Goal: Transaction & Acquisition: Purchase product/service

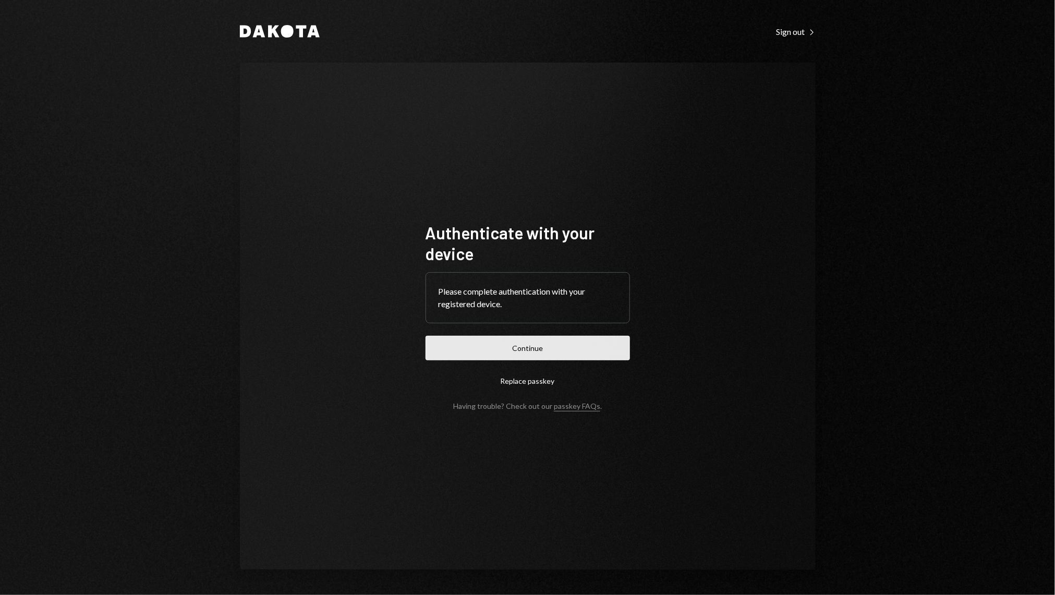
click at [514, 352] on button "Continue" at bounding box center [528, 348] width 204 height 25
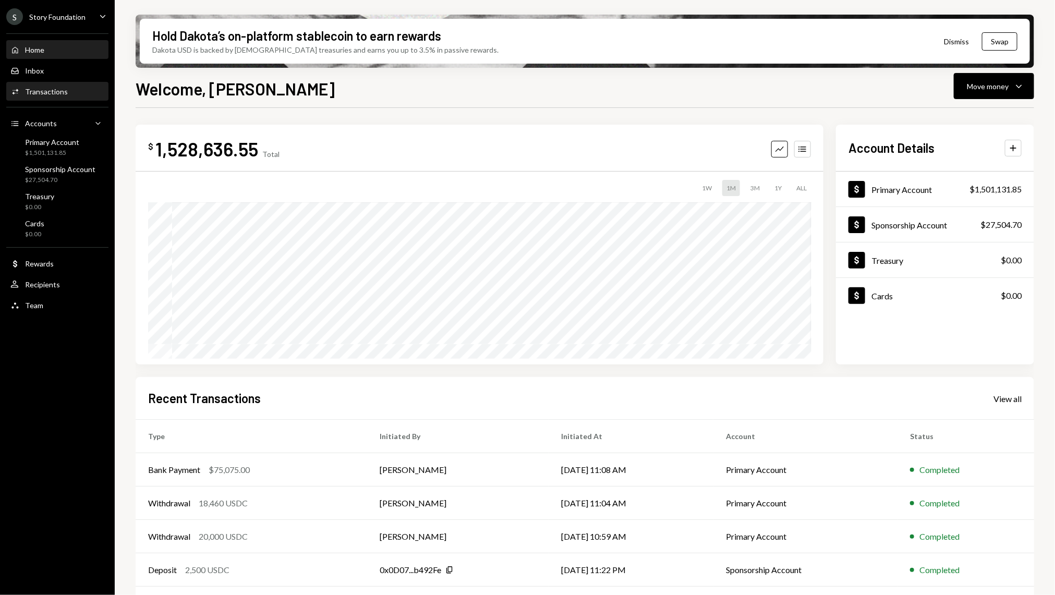
click at [52, 82] on link "Activities Transactions" at bounding box center [57, 91] width 102 height 19
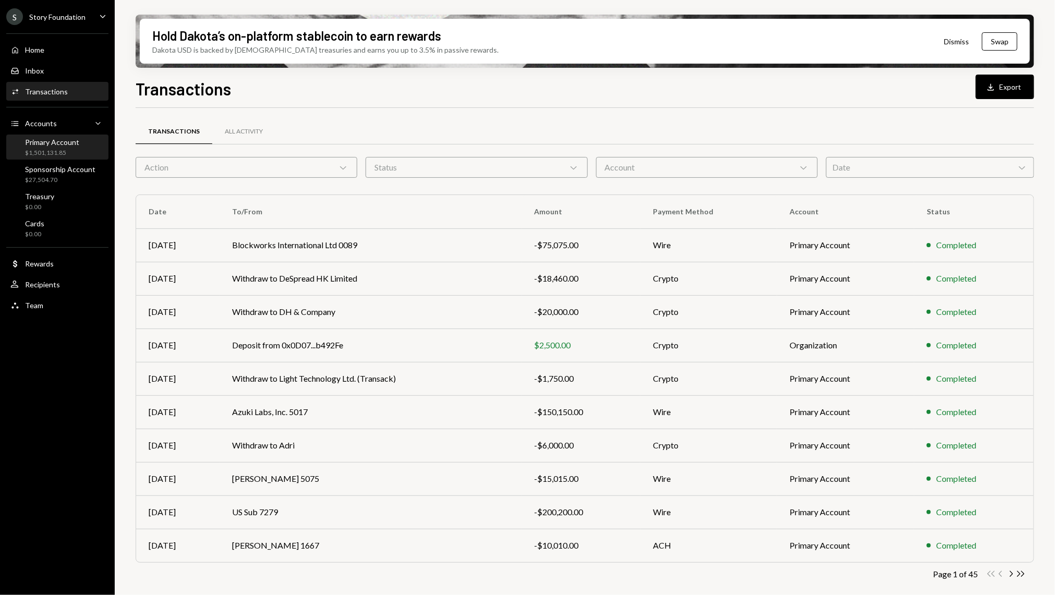
click at [69, 154] on div "$1,501,131.85" at bounding box center [52, 153] width 54 height 9
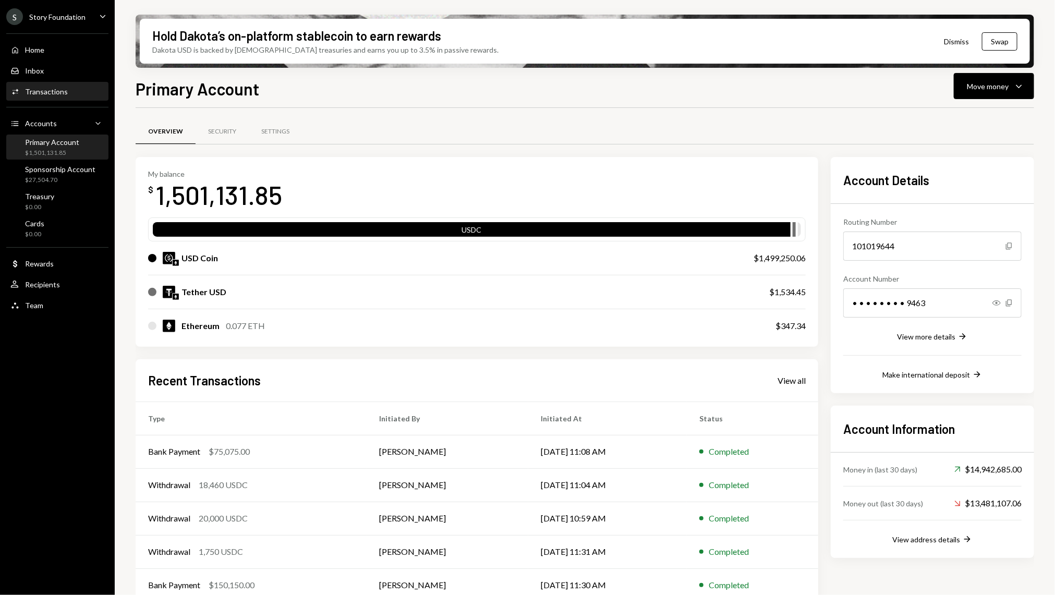
click at [68, 95] on div "Activities Transactions" at bounding box center [57, 91] width 94 height 9
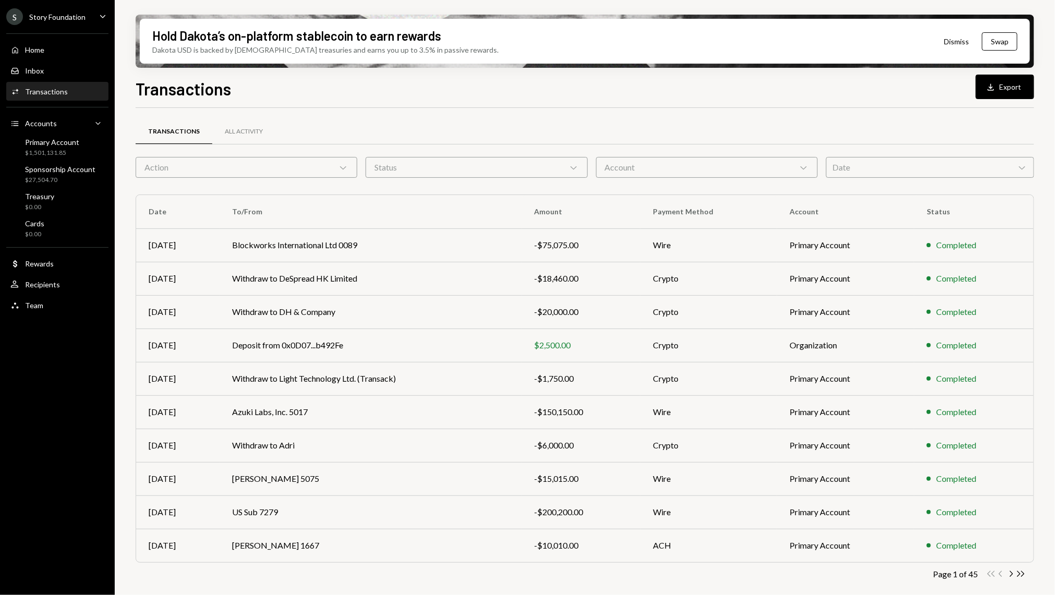
click at [225, 161] on div "Action Chevron Down" at bounding box center [247, 167] width 222 height 21
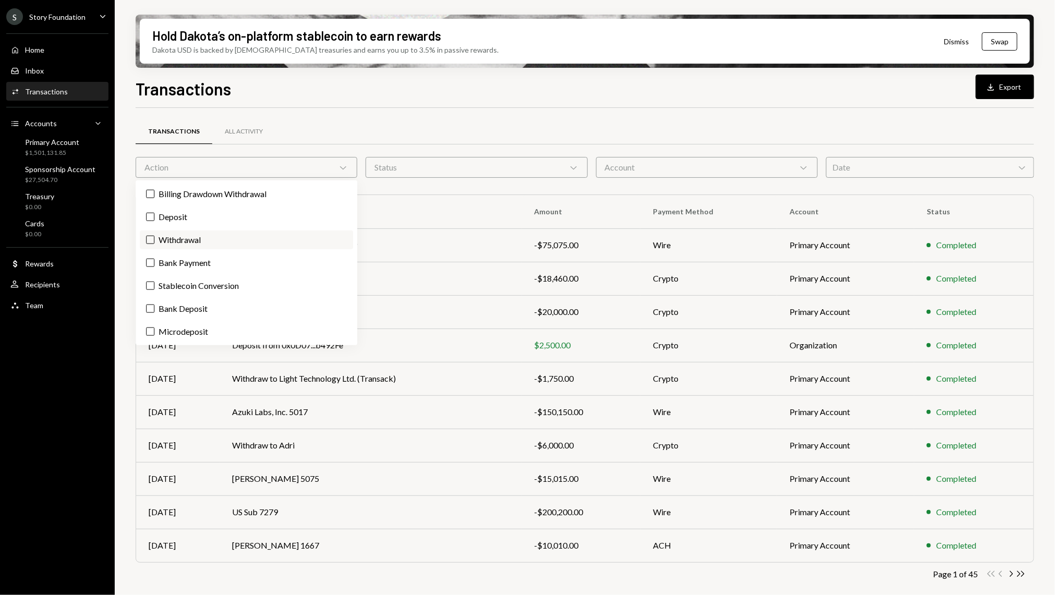
click at [187, 235] on label "Withdrawal" at bounding box center [246, 240] width 213 height 19
click at [154, 236] on button "Withdrawal" at bounding box center [150, 240] width 8 height 8
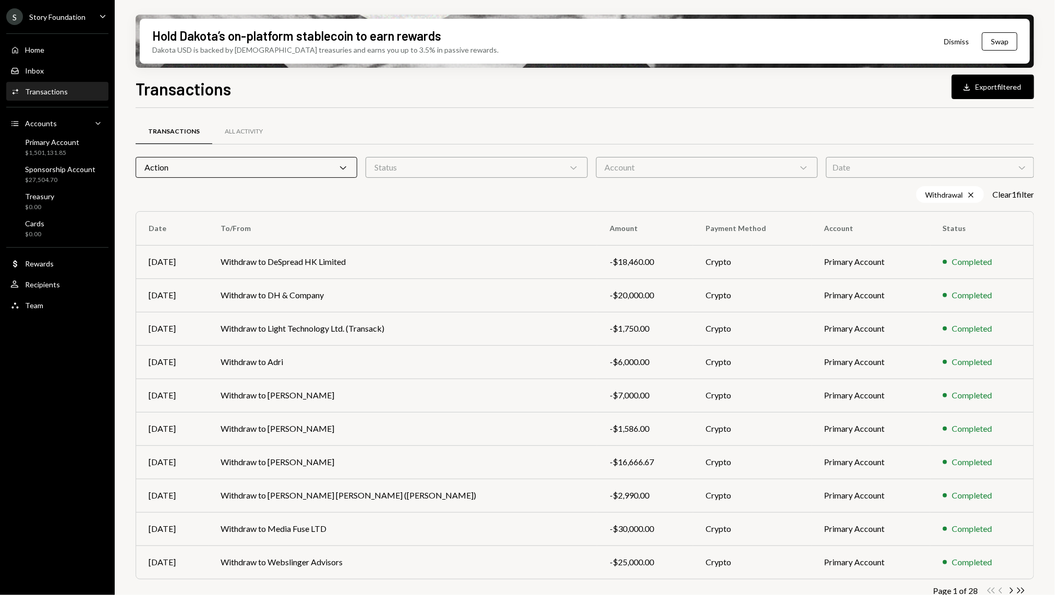
click at [369, 135] on div "Transactions All Activity" at bounding box center [585, 131] width 899 height 27
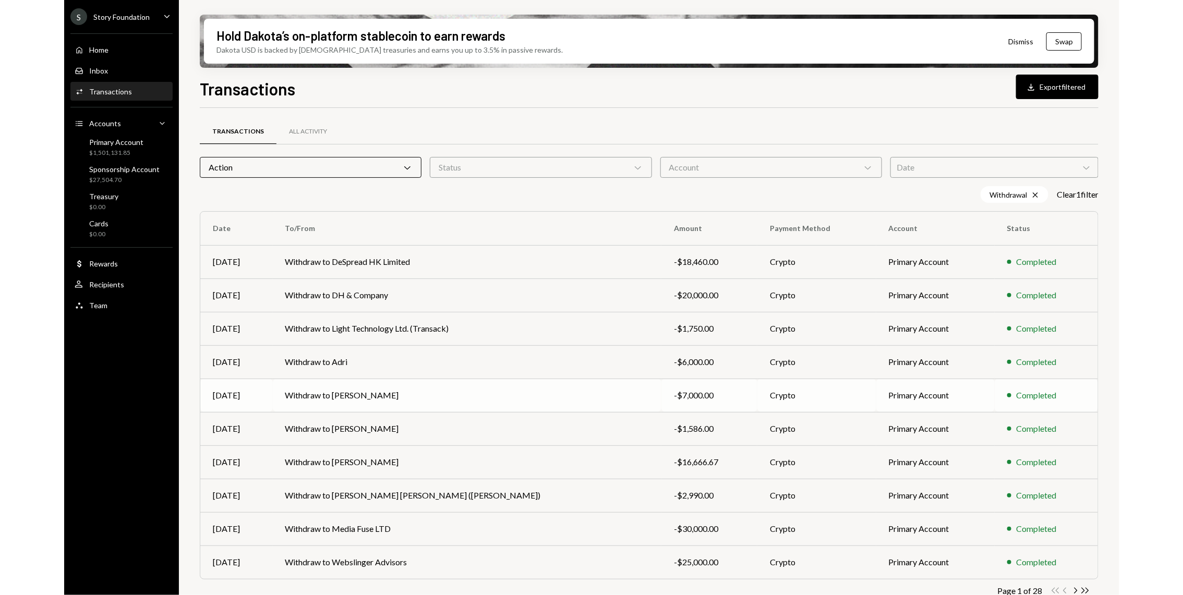
scroll to position [15, 0]
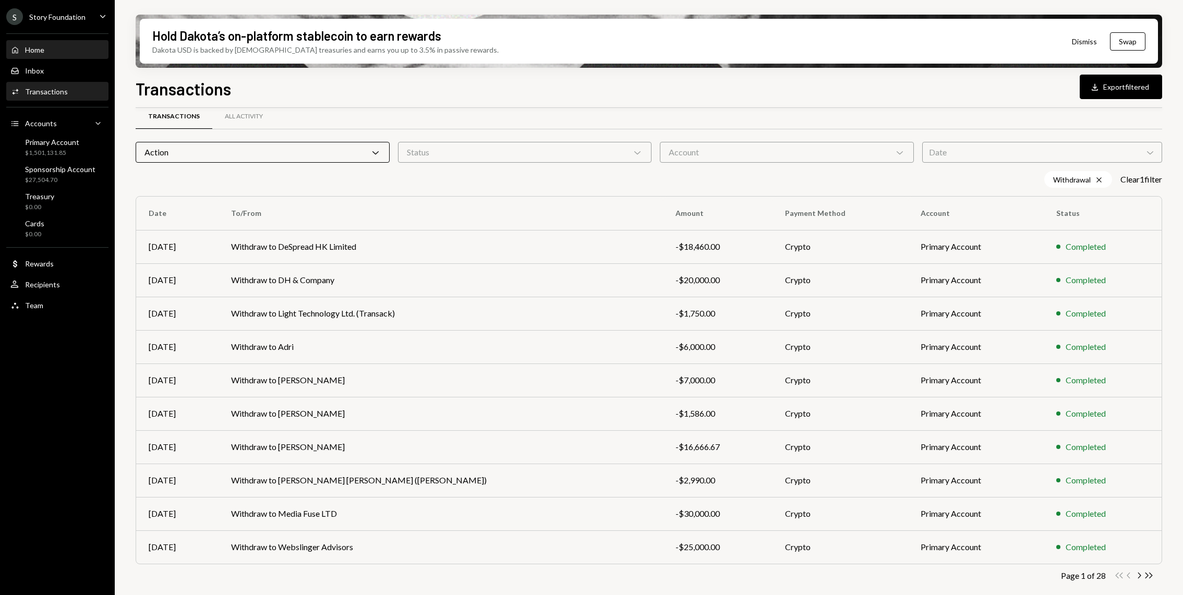
click at [37, 48] on div "Home" at bounding box center [34, 49] width 19 height 9
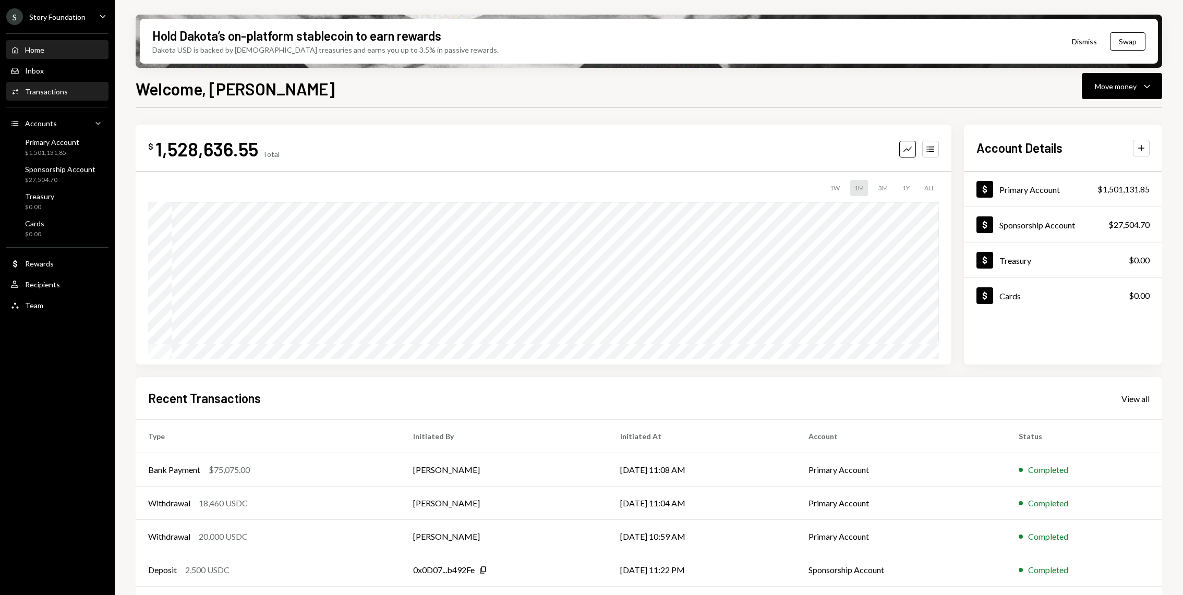
click at [92, 94] on div "Activities Transactions" at bounding box center [57, 91] width 94 height 9
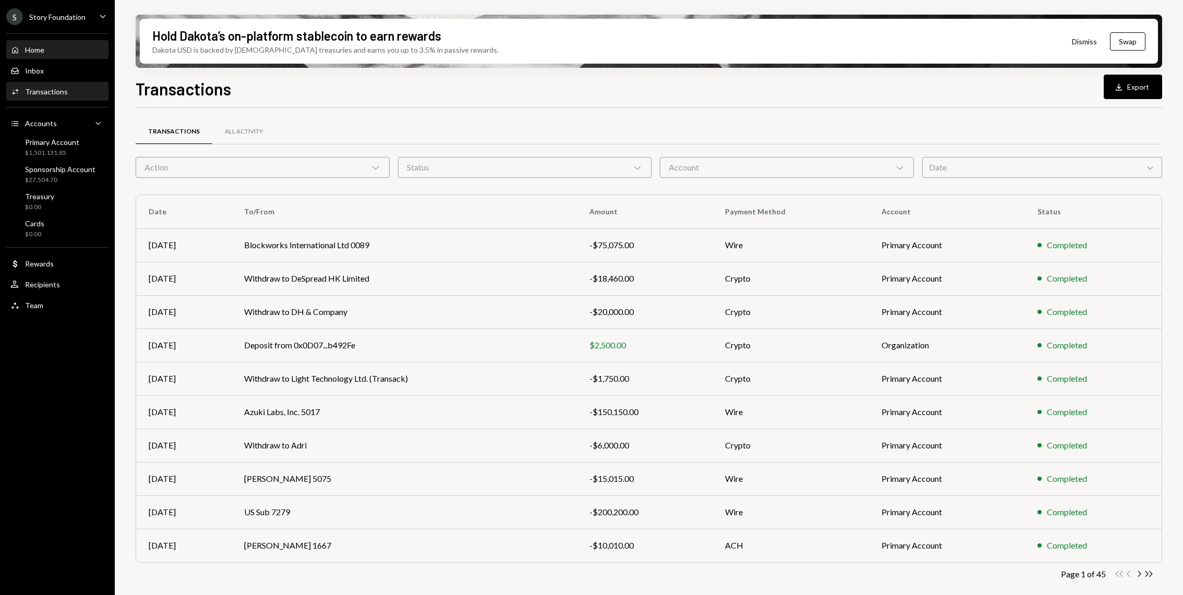
click at [73, 50] on div "Home Home" at bounding box center [57, 49] width 94 height 9
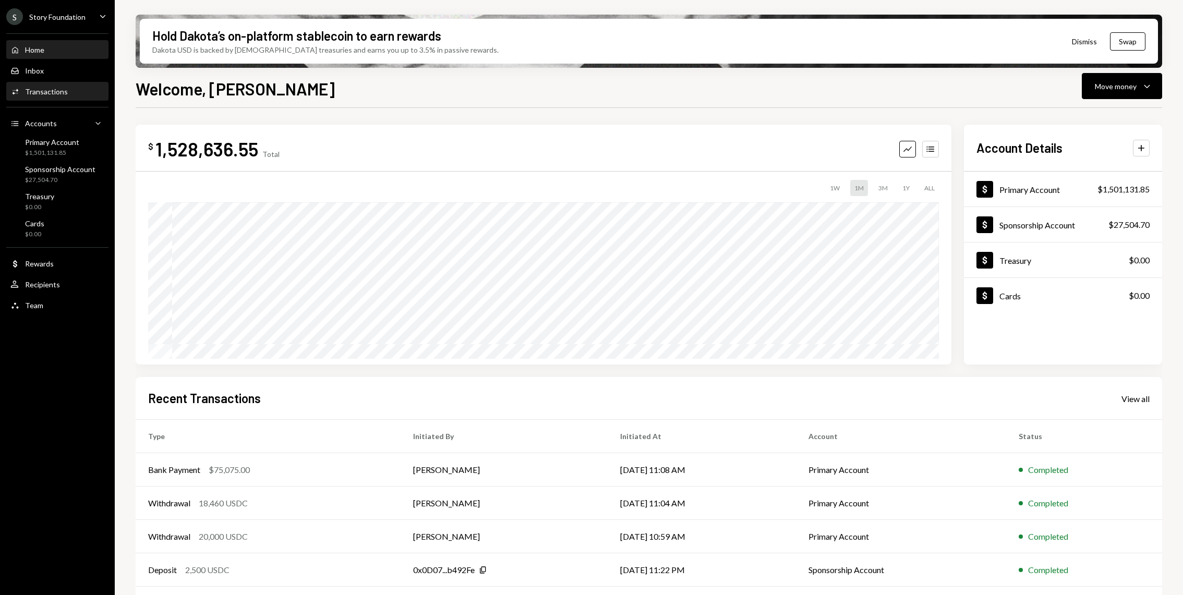
click at [56, 95] on div "Transactions" at bounding box center [46, 91] width 43 height 9
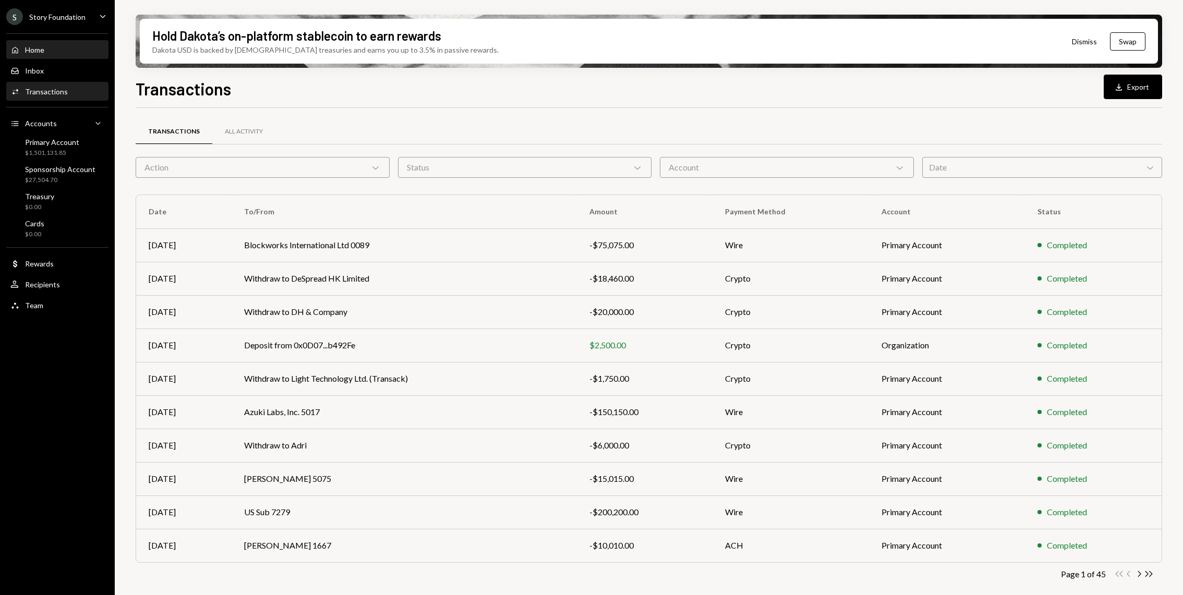
click at [56, 41] on div "Home Home" at bounding box center [57, 50] width 94 height 18
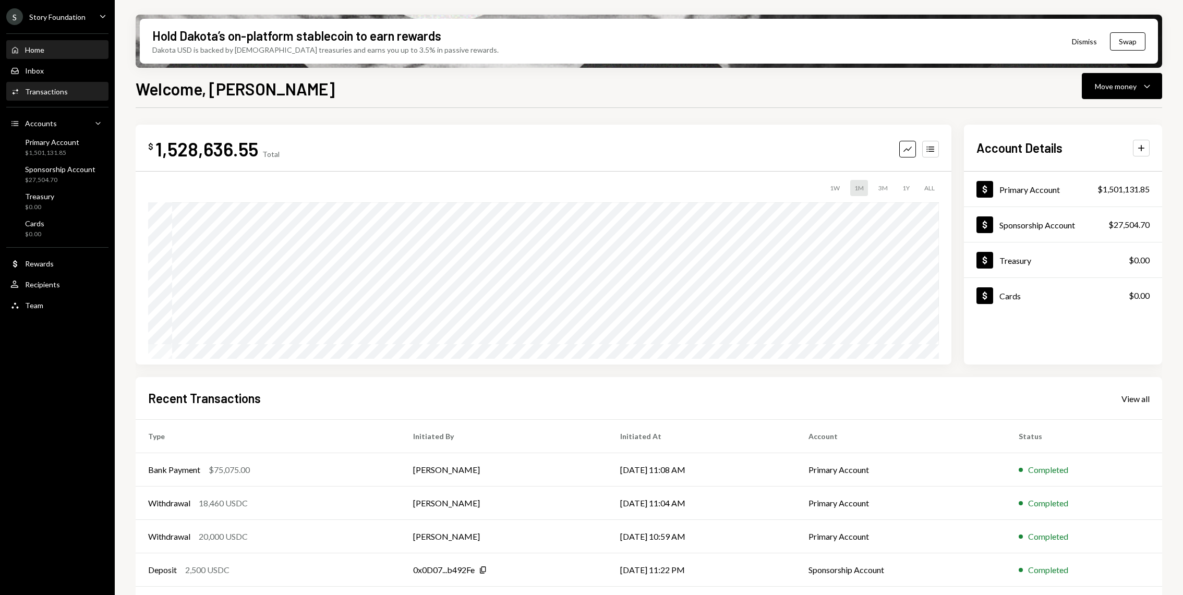
click at [56, 94] on div "Transactions" at bounding box center [46, 91] width 43 height 9
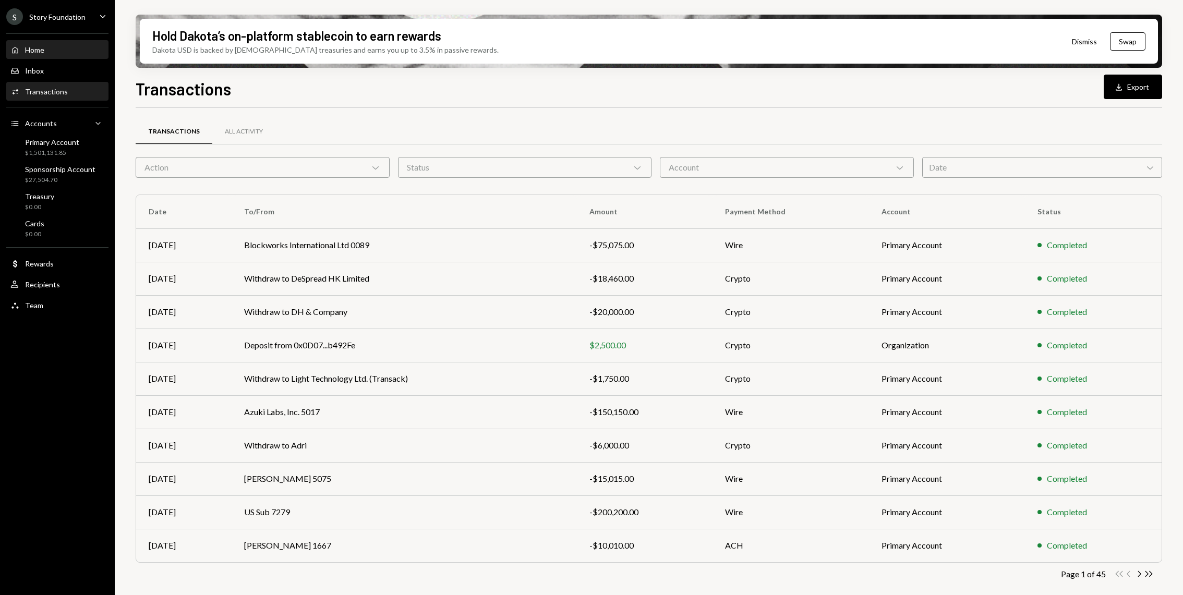
click at [48, 41] on div "Home Home" at bounding box center [57, 50] width 94 height 18
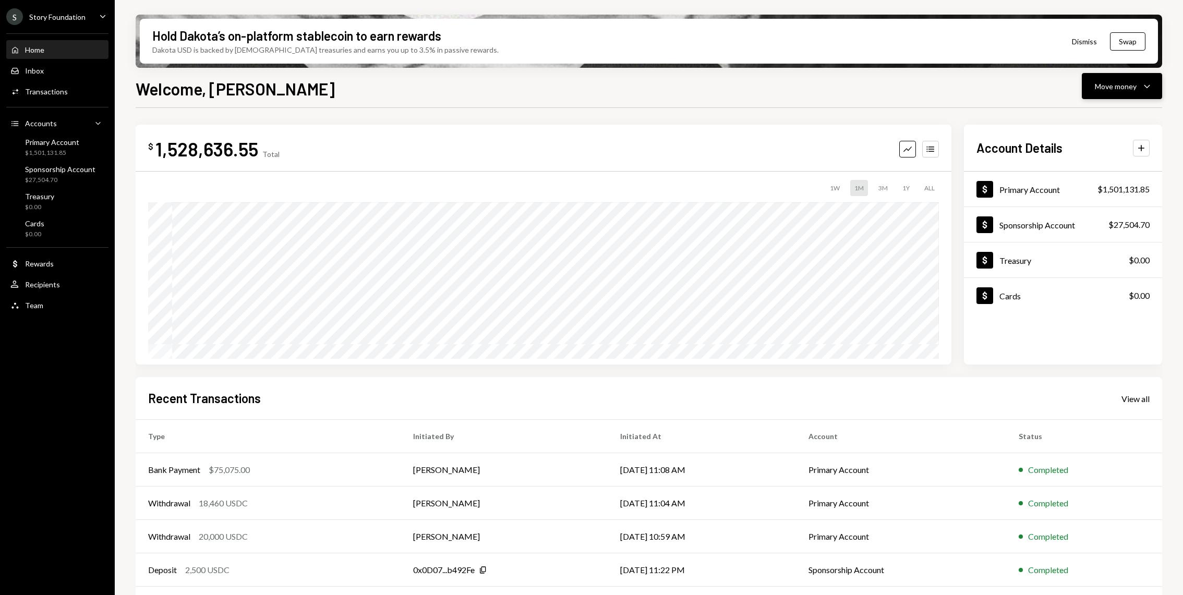
click at [1054, 90] on button "Move money Caret Down" at bounding box center [1122, 86] width 80 height 26
click at [1054, 121] on div "Withdraw Send" at bounding box center [1106, 117] width 92 height 11
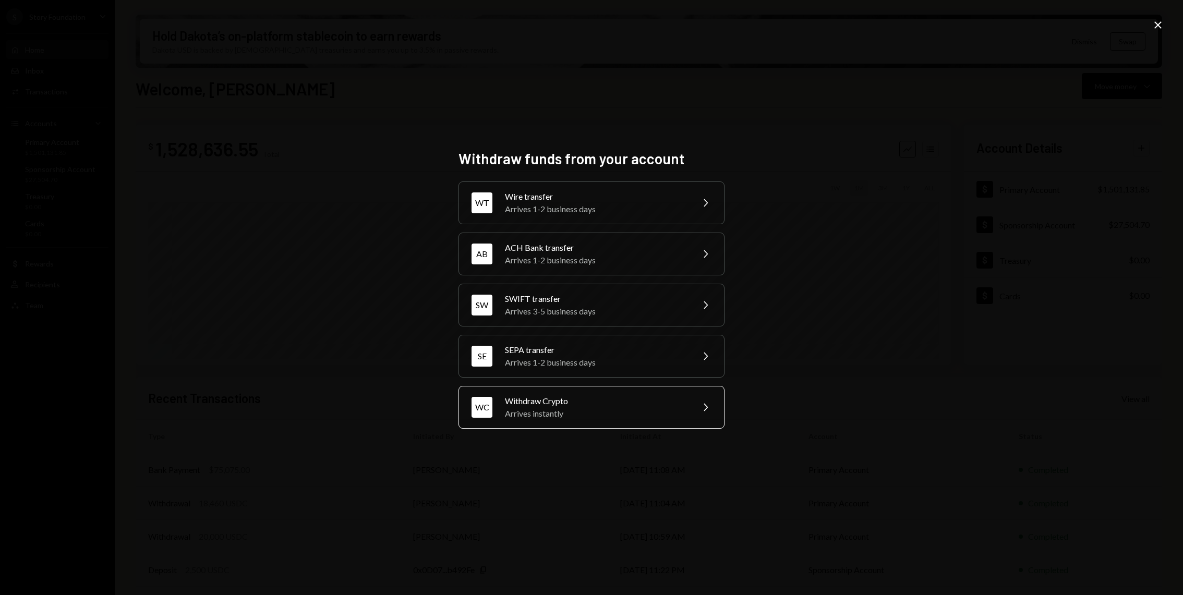
click at [557, 413] on div "Arrives instantly" at bounding box center [595, 413] width 181 height 13
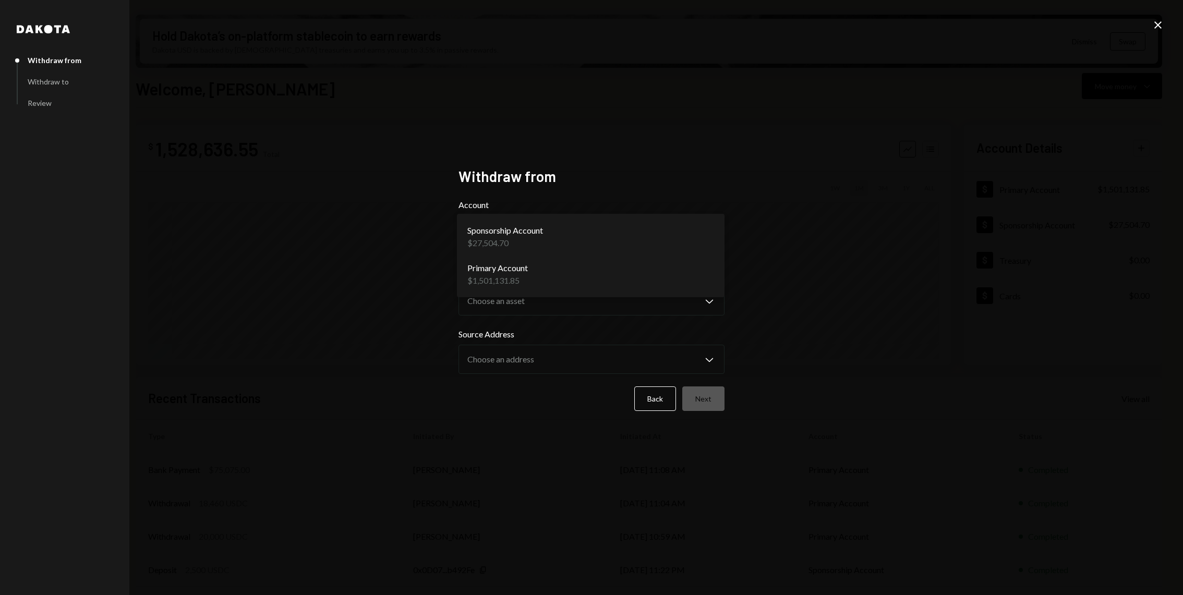
click at [523, 237] on body "S Story Foundation Caret Down Home Home Inbox Inbox Activities Transactions Acc…" at bounding box center [591, 297] width 1183 height 595
select select "**********"
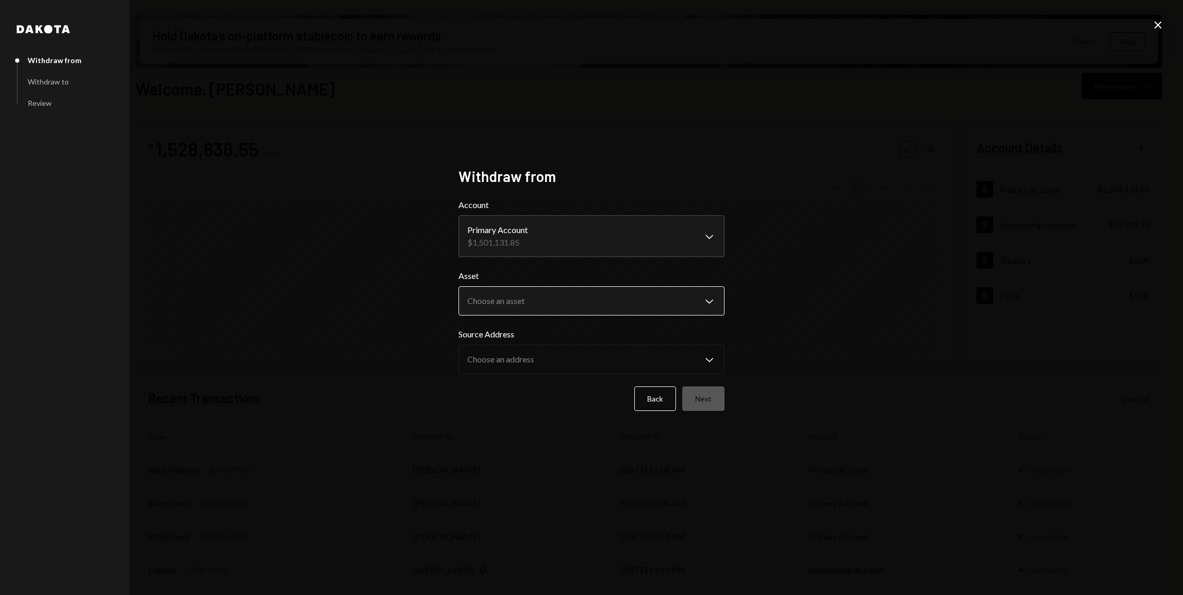
click at [529, 296] on body "S Story Foundation Caret Down Home Home Inbox Inbox Activities Transactions Acc…" at bounding box center [591, 297] width 1183 height 595
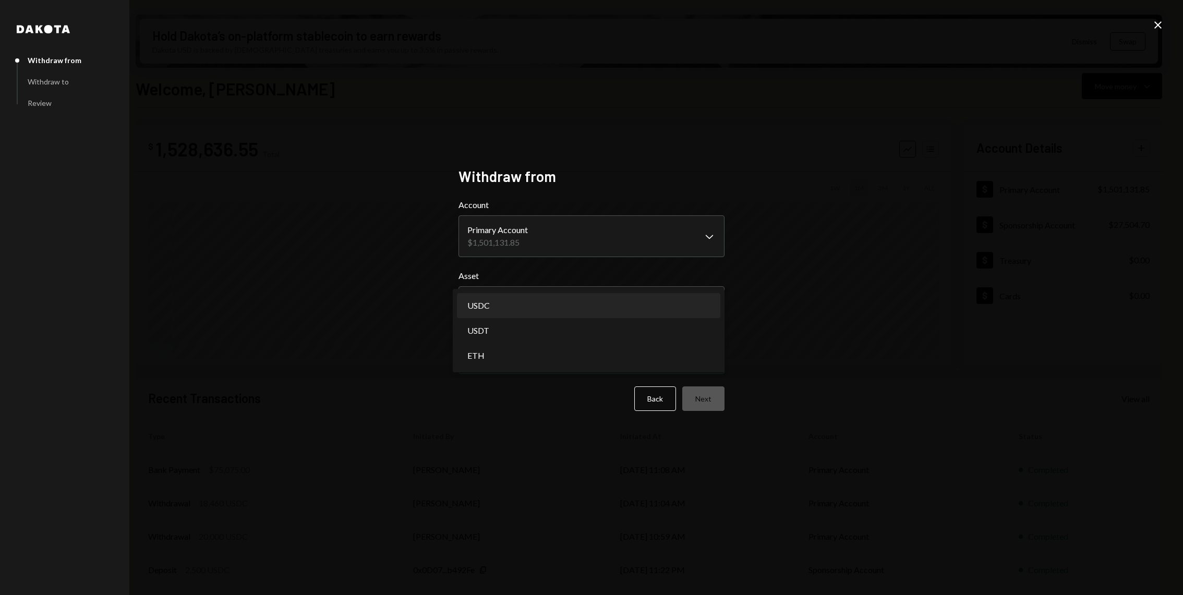
select select "****"
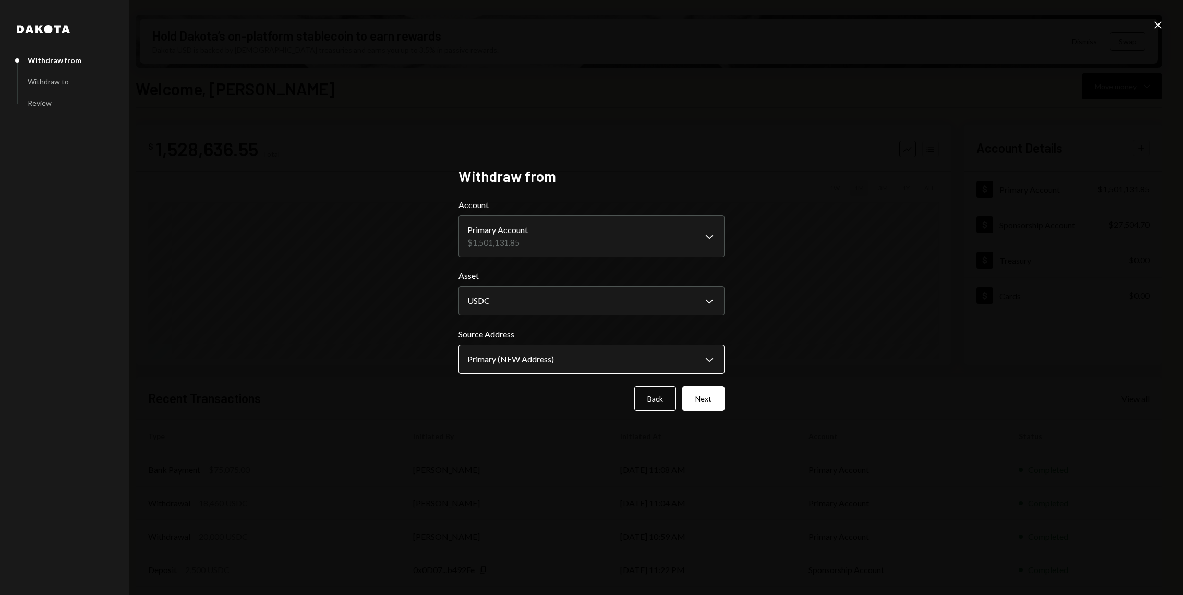
click at [525, 360] on body "S Story Foundation Caret Down Home Home Inbox Inbox Activities Transactions Acc…" at bounding box center [591, 297] width 1183 height 595
click at [709, 391] on button "Next" at bounding box center [703, 398] width 42 height 25
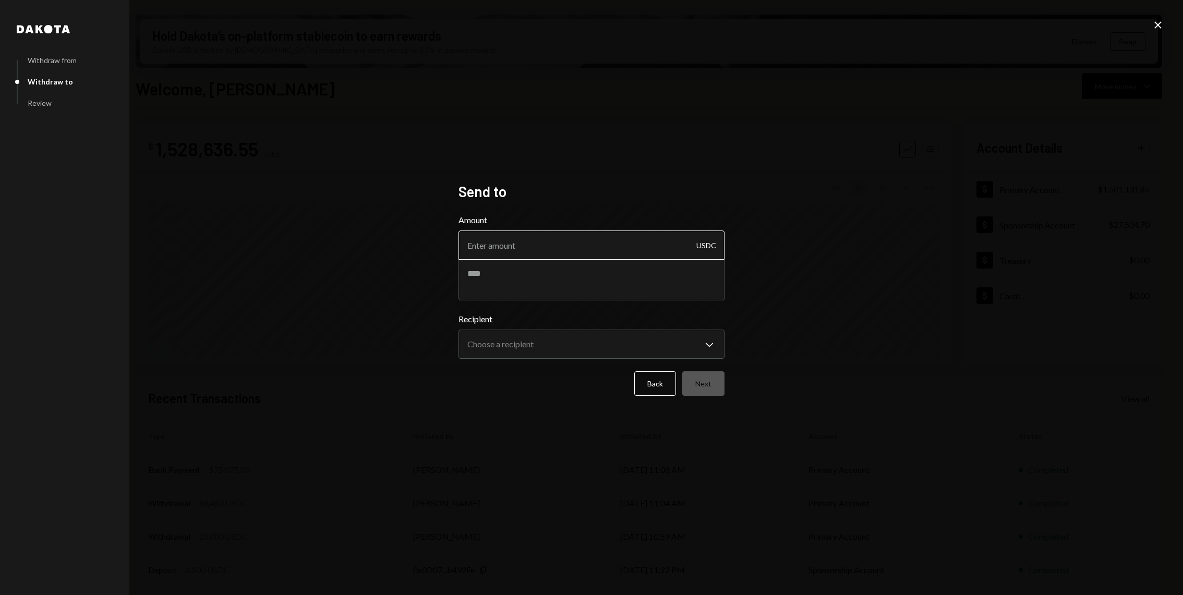
click at [531, 245] on input "Amount" at bounding box center [591, 245] width 266 height 29
paste input "39750.00"
type input "39750.00"
click at [562, 275] on textarea at bounding box center [591, 280] width 266 height 42
paste textarea "**********"
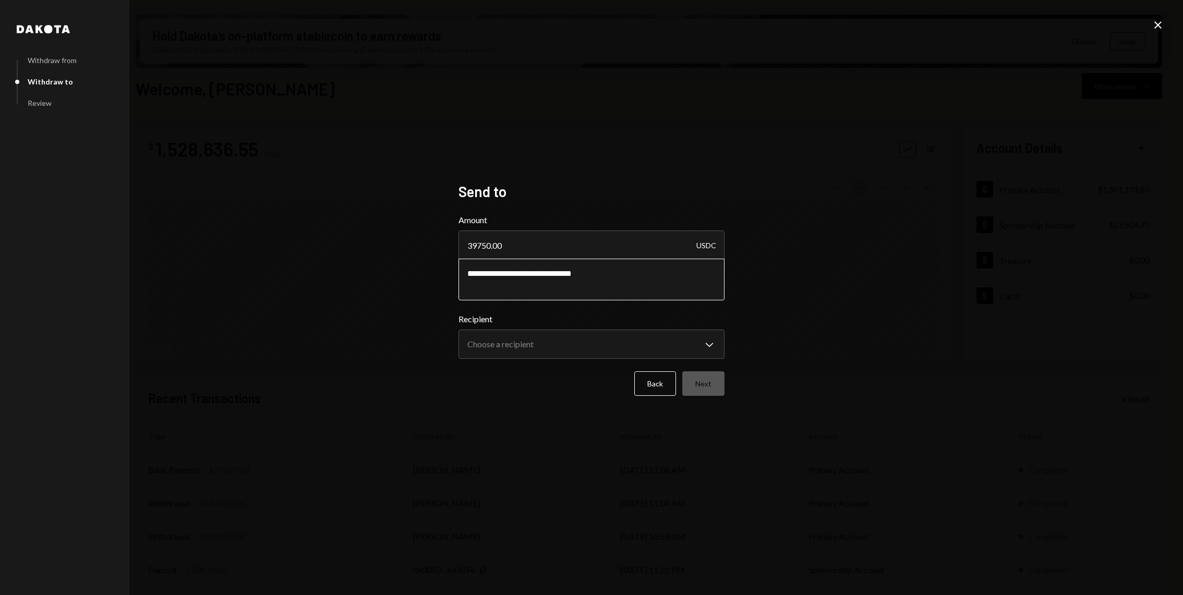
drag, startPoint x: 618, startPoint y: 271, endPoint x: 518, endPoint y: 270, distance: 100.1
click at [518, 270] on textarea "**********" at bounding box center [591, 280] width 266 height 42
paste textarea
type textarea "**********"
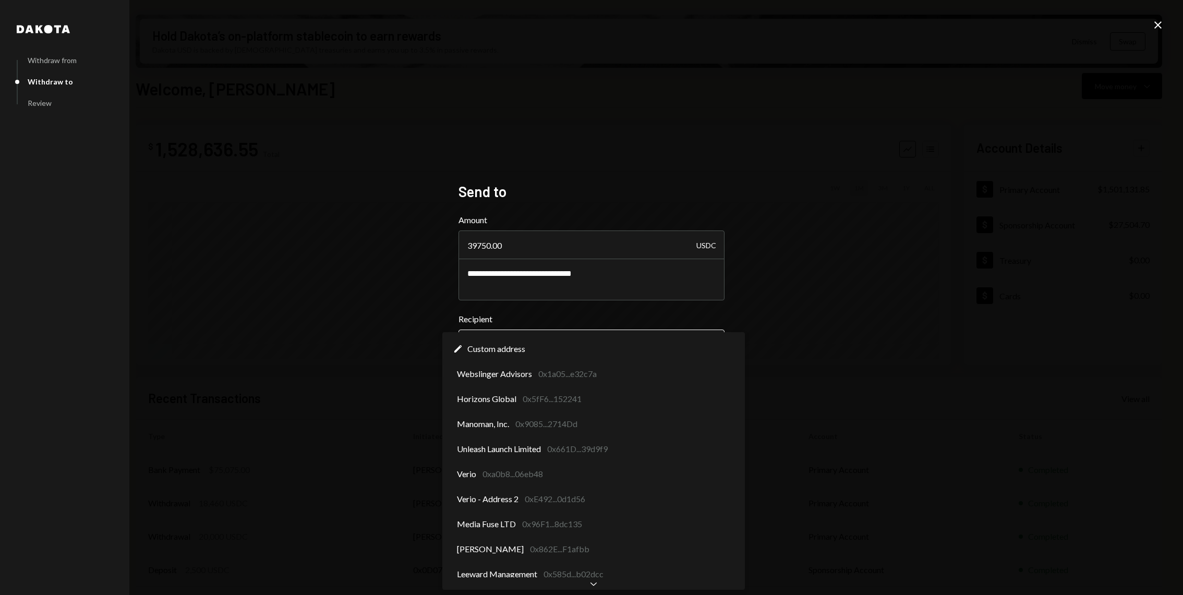
click at [600, 341] on body "S Story Foundation Caret Down Home Home Inbox Inbox Activities Transactions Acc…" at bounding box center [591, 297] width 1183 height 595
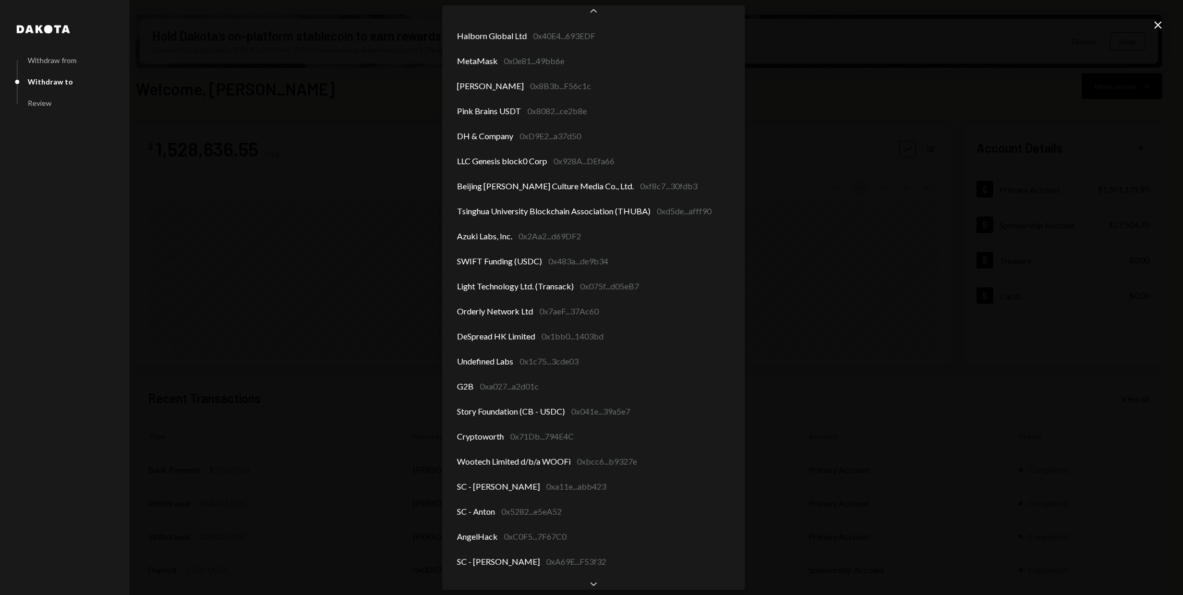
scroll to position [1325, 0]
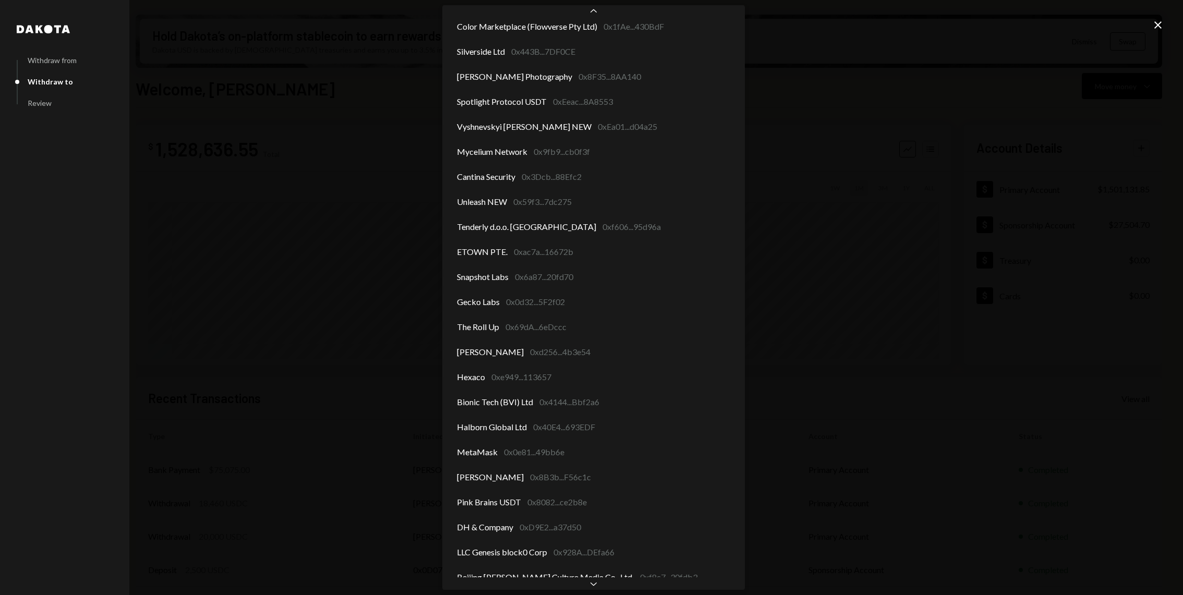
scroll to position [828, 0]
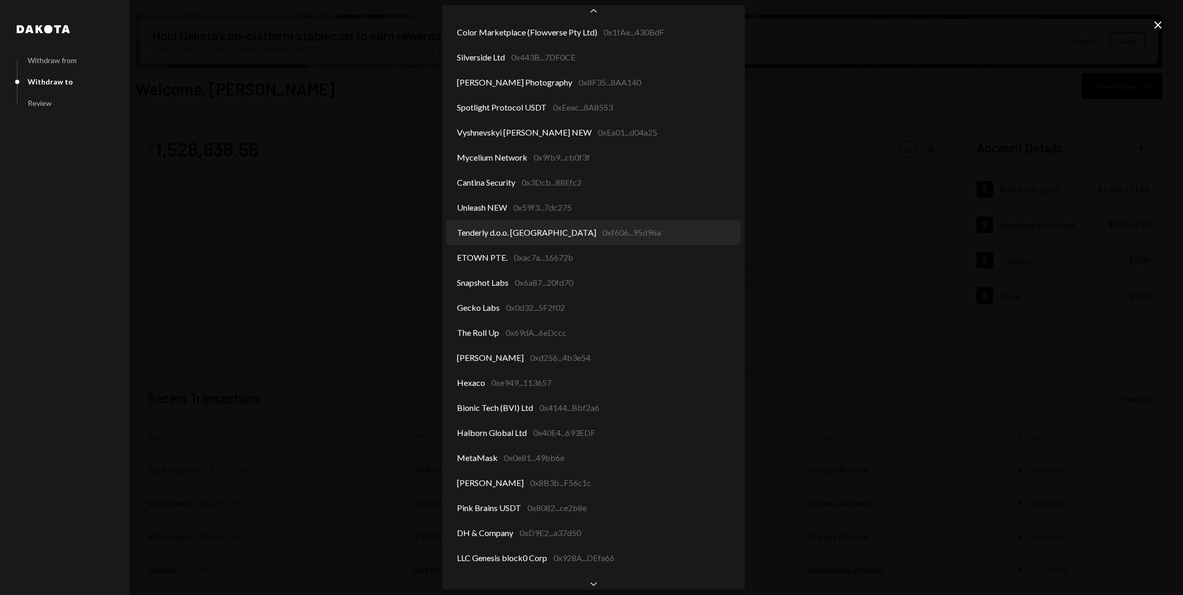
select select "**********"
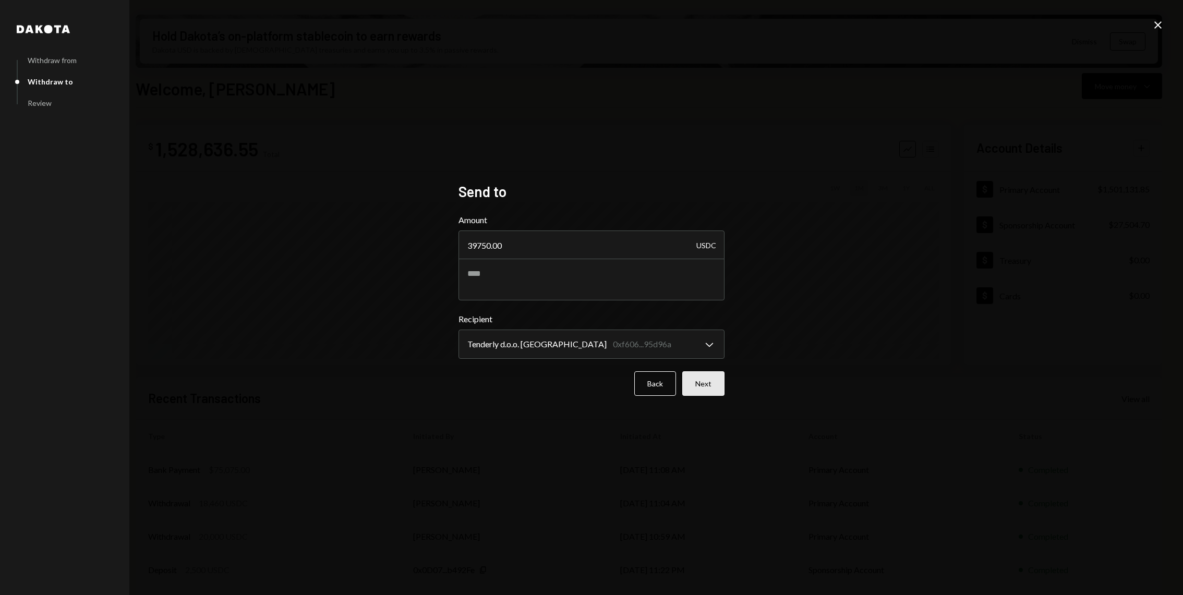
click at [700, 374] on button "Next" at bounding box center [703, 383] width 42 height 25
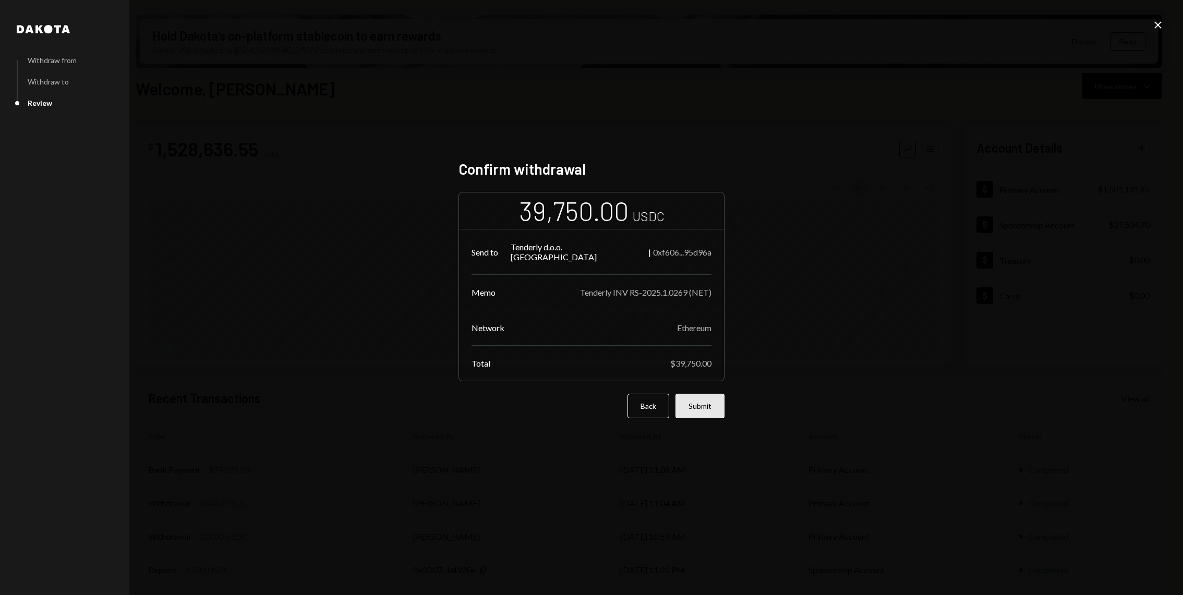
click at [714, 398] on button "Submit" at bounding box center [699, 406] width 49 height 25
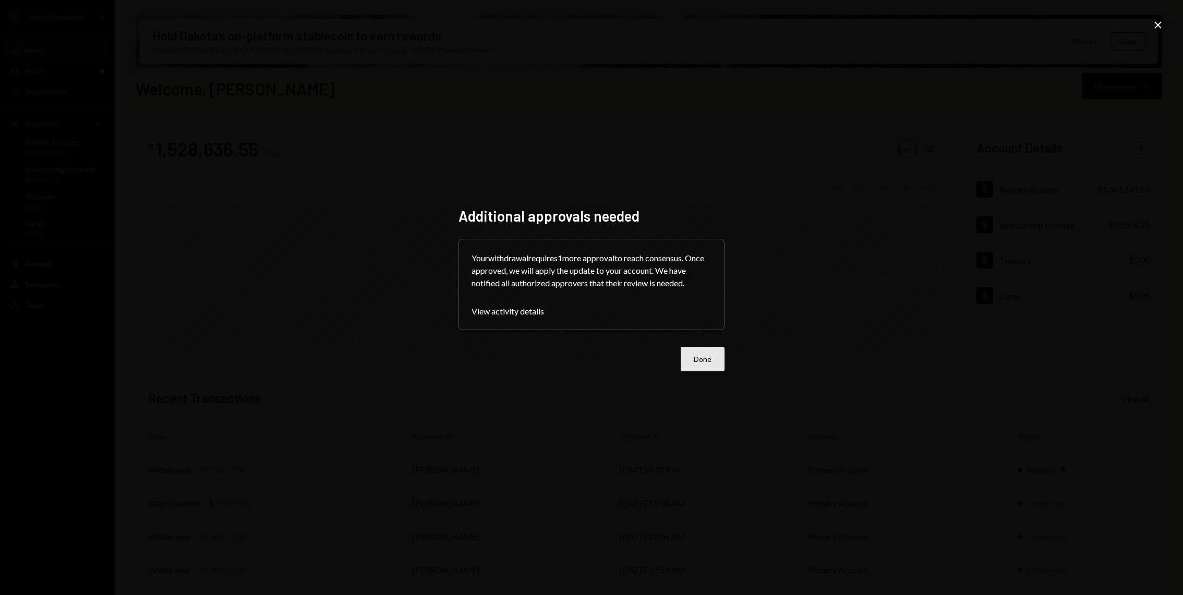
click at [695, 359] on button "Done" at bounding box center [703, 359] width 44 height 25
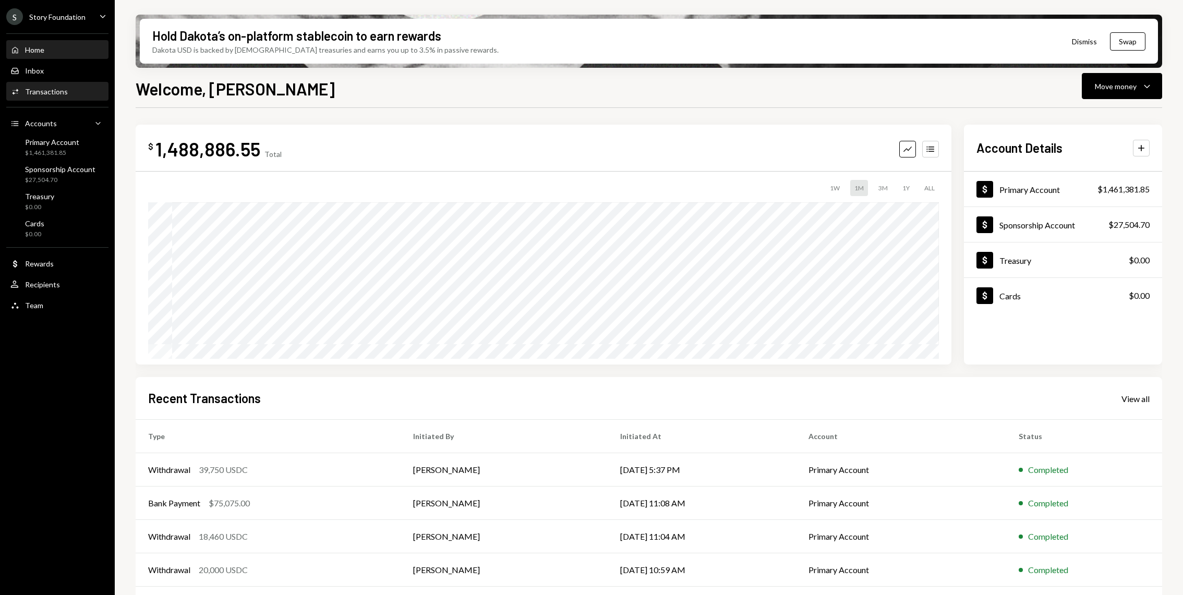
click at [69, 88] on div "Activities Transactions" at bounding box center [57, 91] width 94 height 9
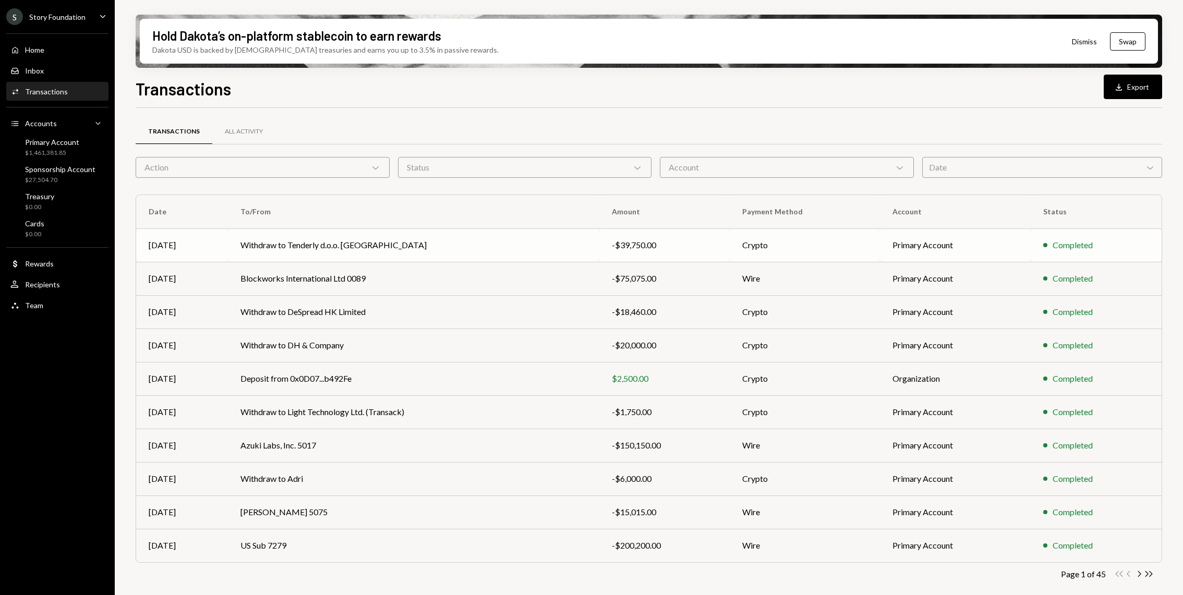
click at [405, 244] on td "Withdraw to Tenderly d.o.o. Beograd" at bounding box center [413, 244] width 371 height 33
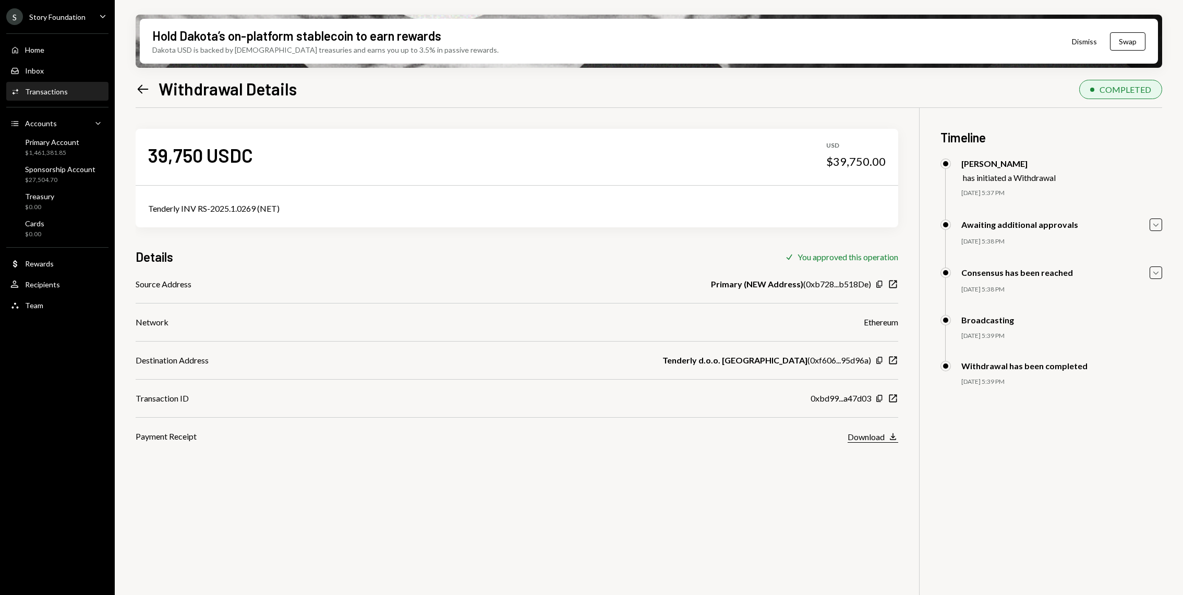
click at [878, 435] on div "Download" at bounding box center [865, 437] width 37 height 10
click at [888, 398] on icon "New Window" at bounding box center [893, 398] width 10 height 10
